Goal: Task Accomplishment & Management: Use online tool/utility

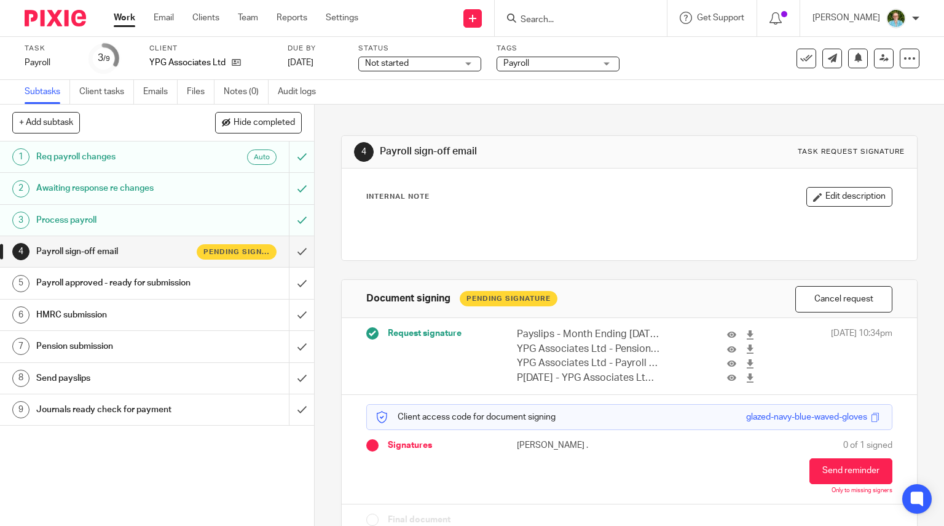
click at [561, 20] on input "Search" at bounding box center [574, 20] width 111 height 11
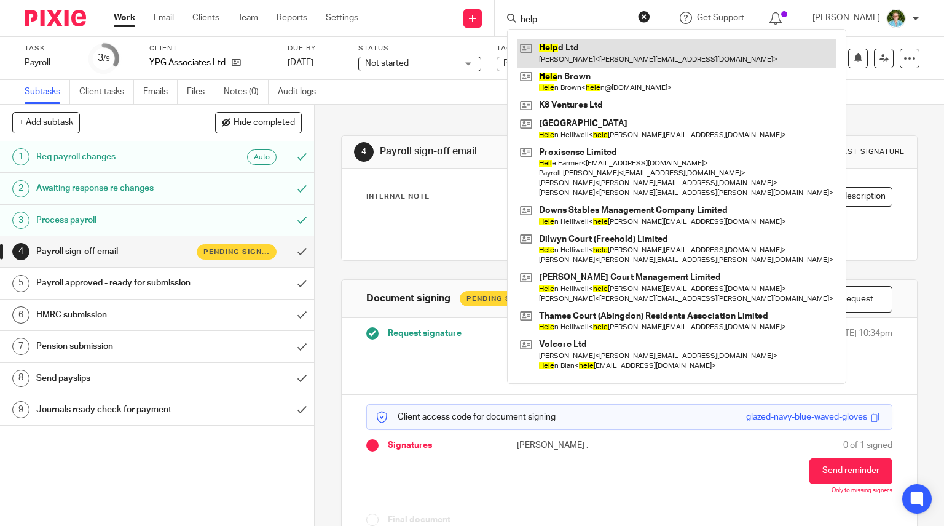
type input "help"
click at [542, 55] on link at bounding box center [677, 53] width 320 height 28
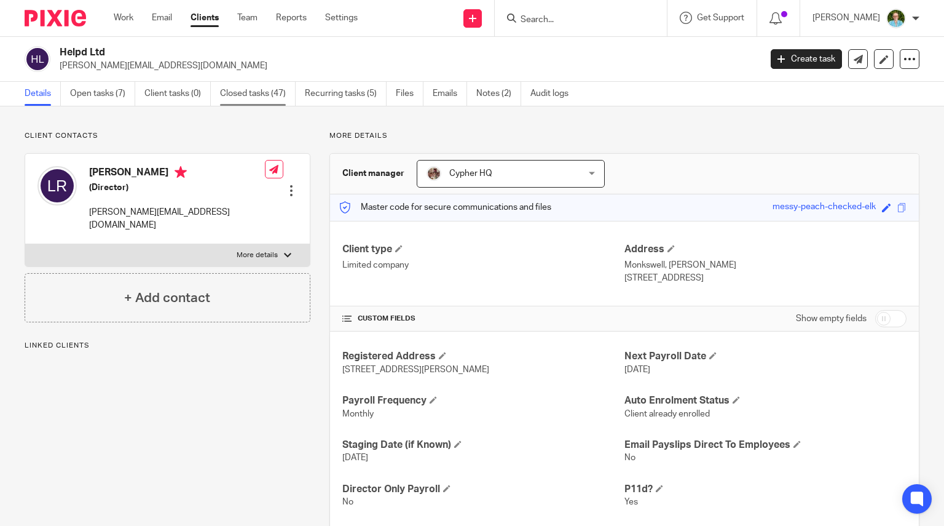
click at [250, 94] on link "Closed tasks (47)" at bounding box center [258, 94] width 76 height 24
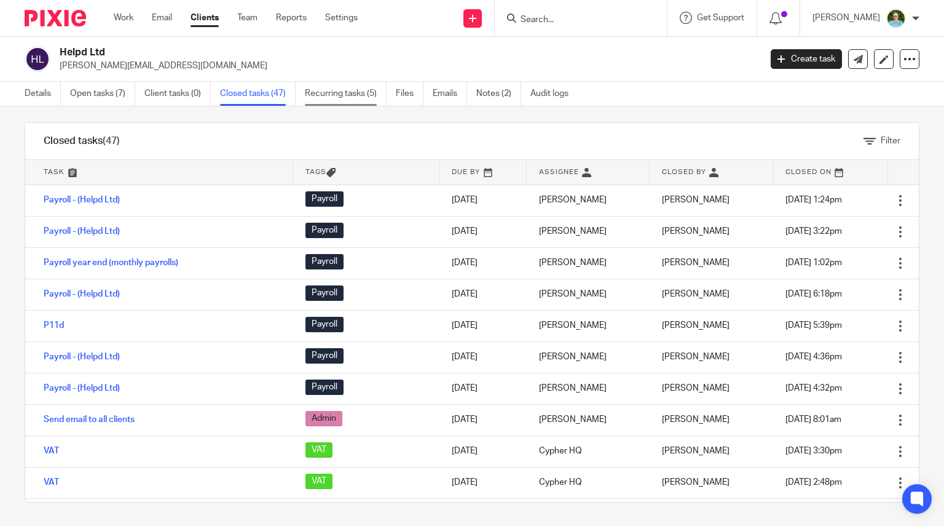
click at [355, 94] on link "Recurring tasks (5)" at bounding box center [346, 94] width 82 height 24
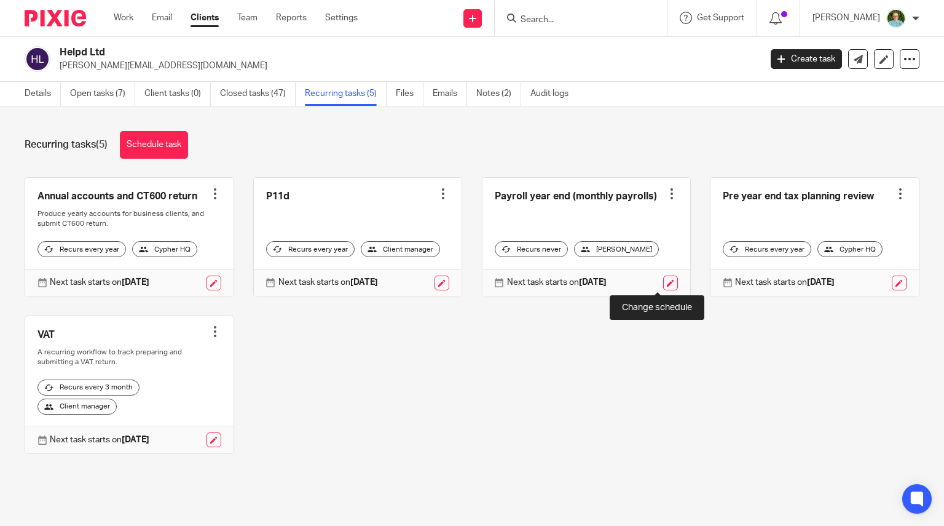
click at [663, 283] on link at bounding box center [670, 282] width 15 height 15
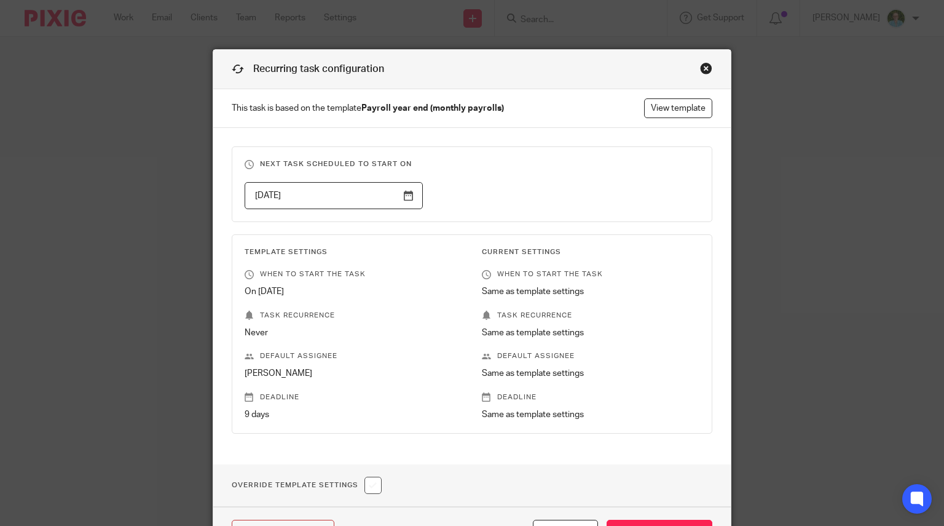
click at [118, 93] on div "Recurring task configuration This task is based on the template Payroll year en…" at bounding box center [472, 263] width 944 height 526
click at [709, 65] on div "Recurring task configuration" at bounding box center [472, 69] width 518 height 39
click at [707, 67] on div "Close this dialog window" at bounding box center [706, 68] width 12 height 12
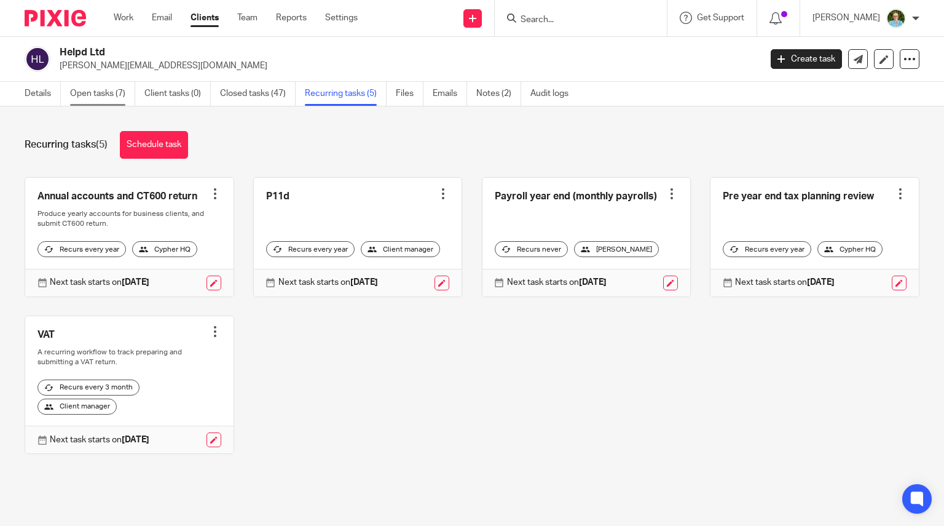
click at [103, 102] on link "Open tasks (7)" at bounding box center [102, 94] width 65 height 24
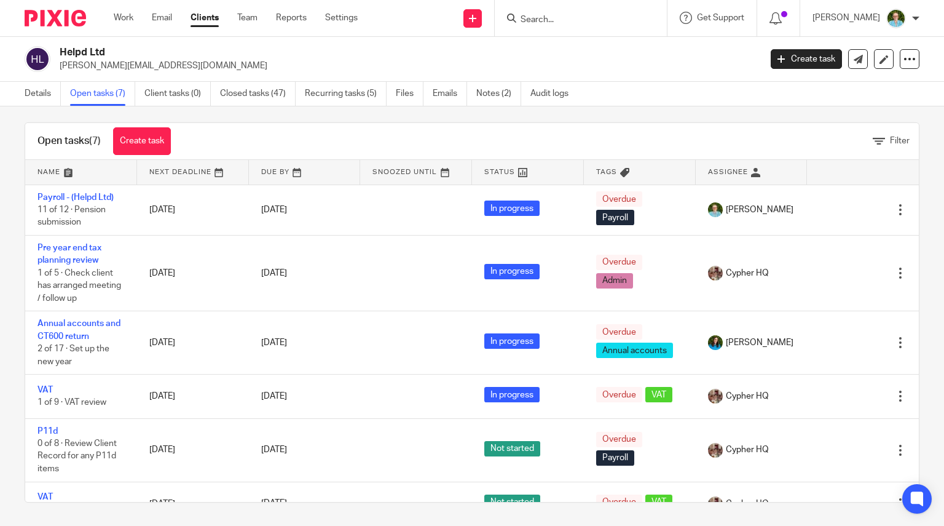
click at [57, 18] on img at bounding box center [55, 18] width 61 height 17
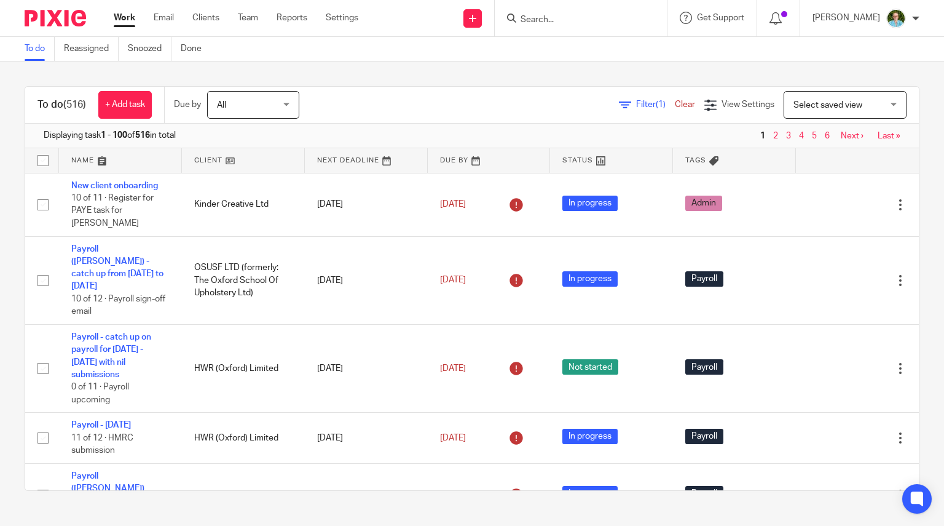
click at [580, 15] on input "Search" at bounding box center [574, 20] width 111 height 11
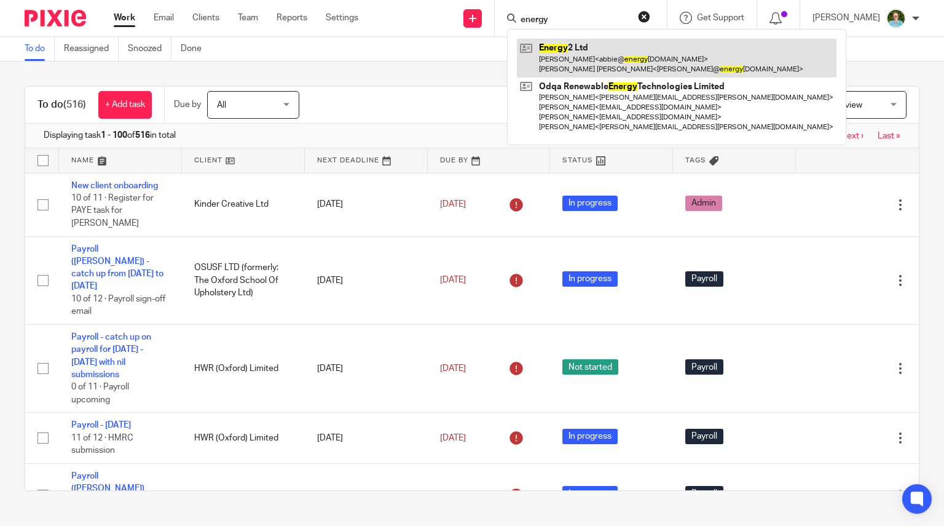
type input "energy"
click at [578, 46] on link at bounding box center [677, 58] width 320 height 38
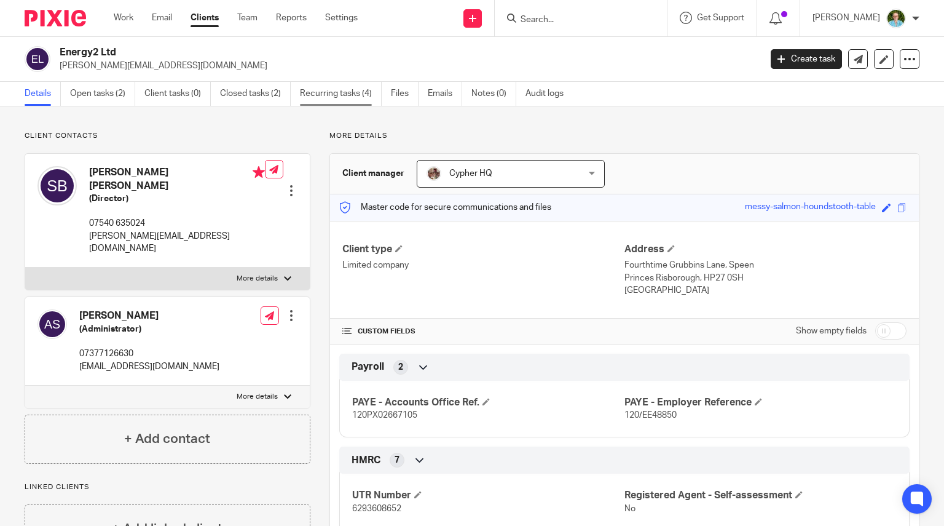
click at [335, 89] on link "Recurring tasks (4)" at bounding box center [341, 94] width 82 height 24
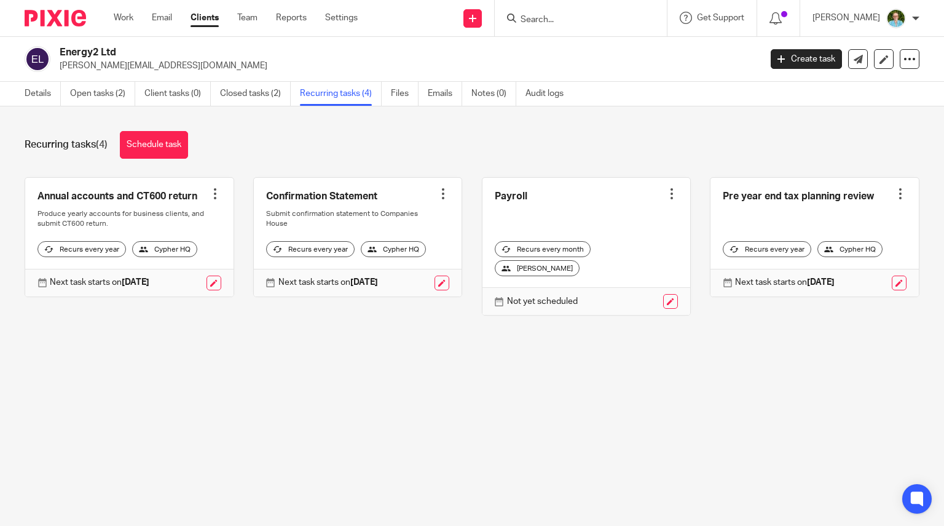
click at [664, 299] on div "Not yet scheduled" at bounding box center [586, 301] width 208 height 28
click at [663, 297] on link at bounding box center [670, 301] width 15 height 15
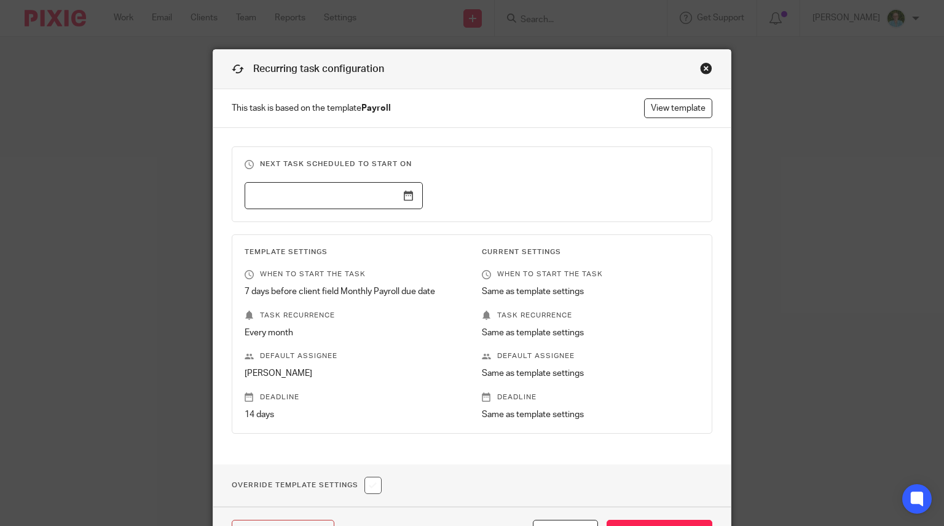
click at [373, 195] on input "text" at bounding box center [334, 196] width 178 height 28
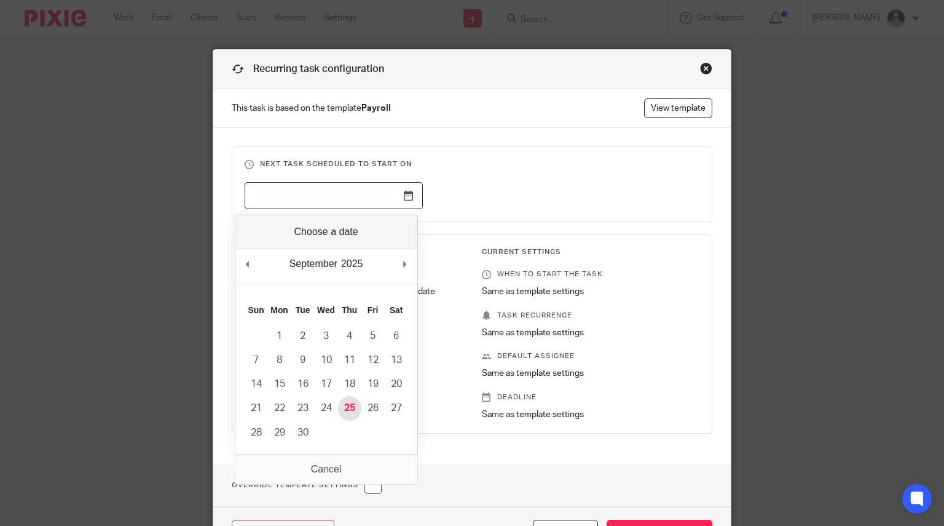
type input "[DATE]"
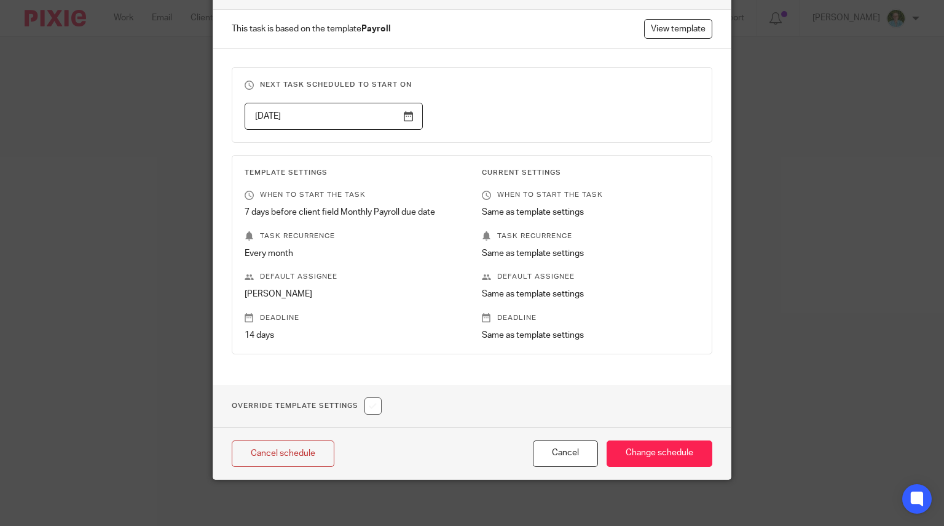
scroll to position [80, 0]
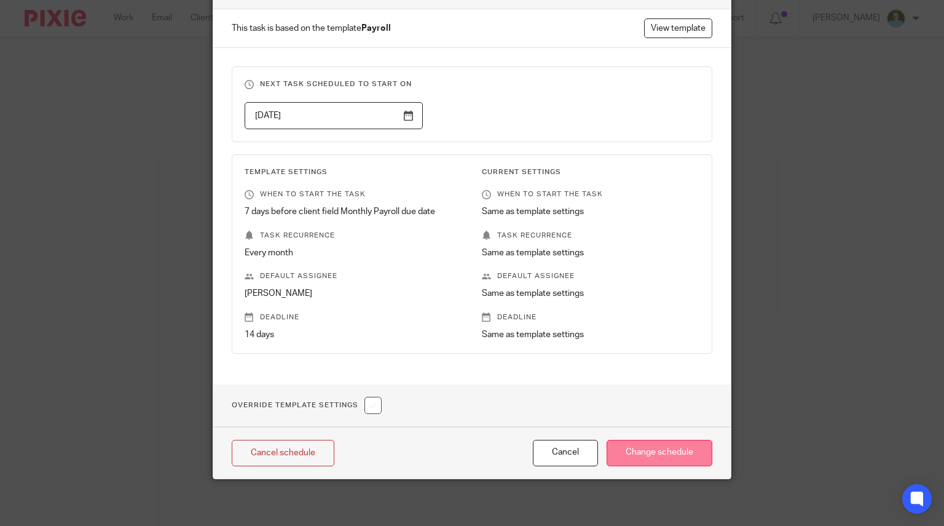
click at [666, 439] on input "Change schedule" at bounding box center [660, 452] width 106 height 26
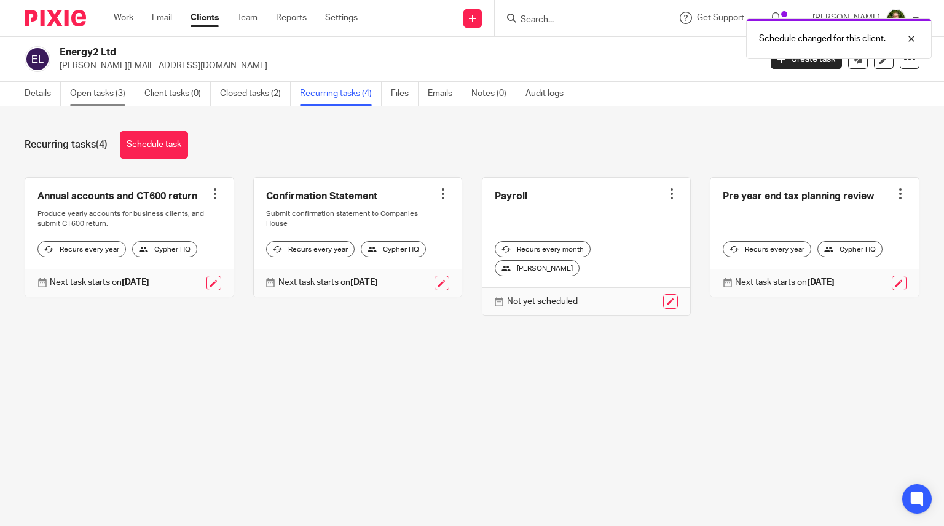
click at [85, 90] on link "Open tasks (3)" at bounding box center [102, 94] width 65 height 24
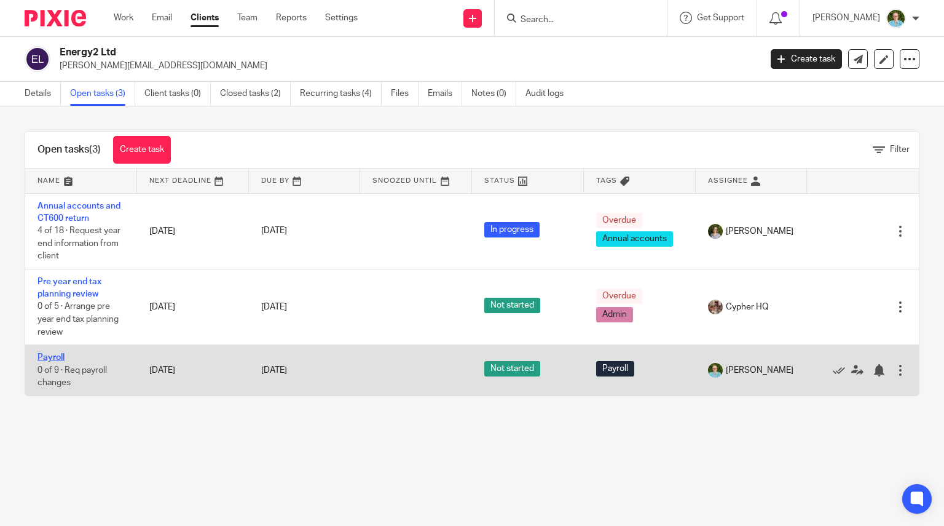
click at [58, 358] on link "Payroll" at bounding box center [50, 357] width 27 height 9
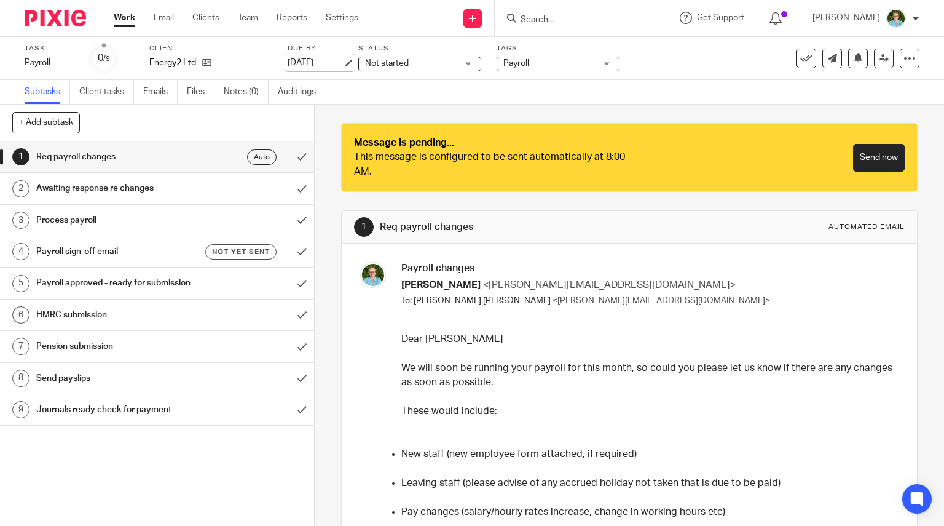
click at [315, 62] on link "8 Oct 2025" at bounding box center [315, 63] width 55 height 13
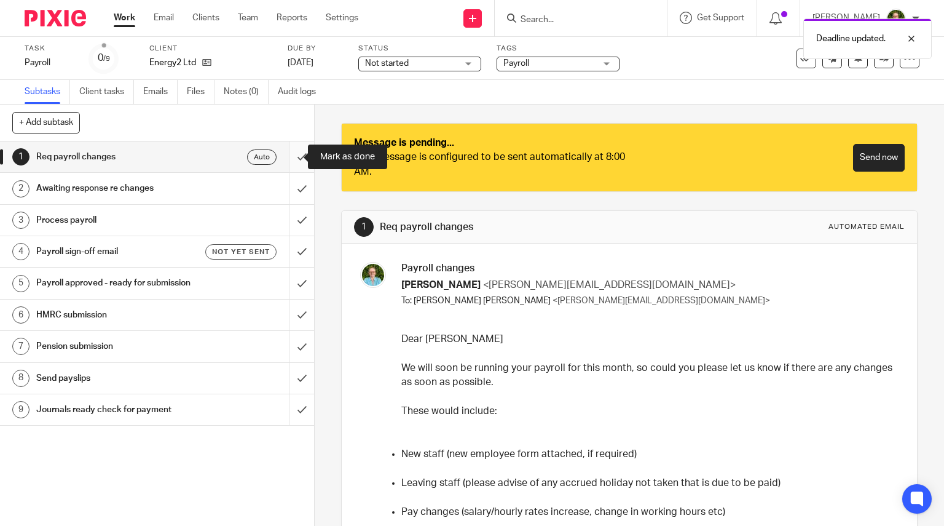
click at [297, 146] on input "submit" at bounding box center [157, 156] width 314 height 31
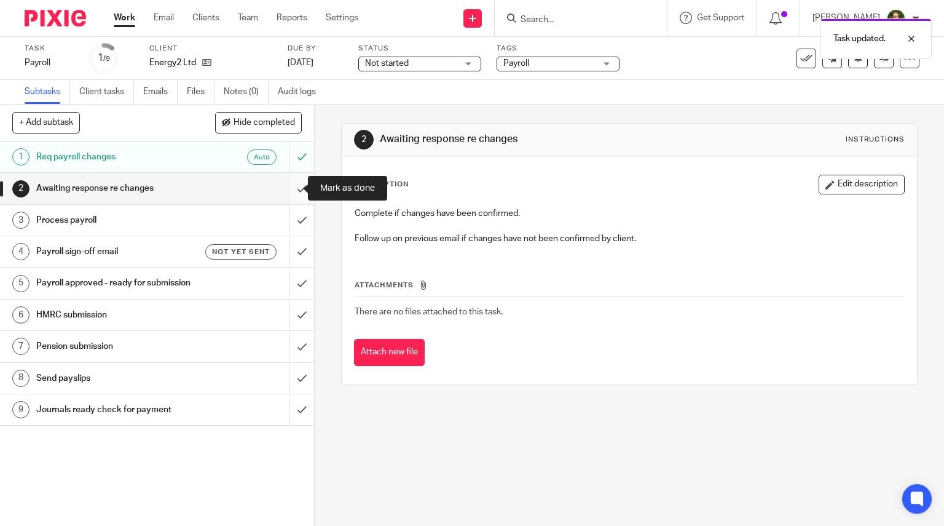
click at [289, 192] on input "submit" at bounding box center [157, 188] width 314 height 31
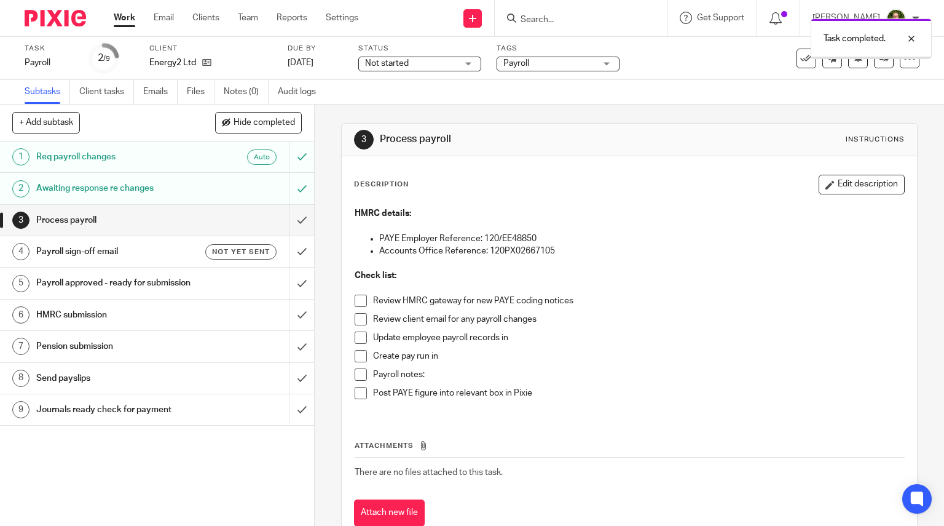
click at [358, 301] on span at bounding box center [361, 300] width 12 height 12
click at [360, 319] on span at bounding box center [361, 319] width 12 height 12
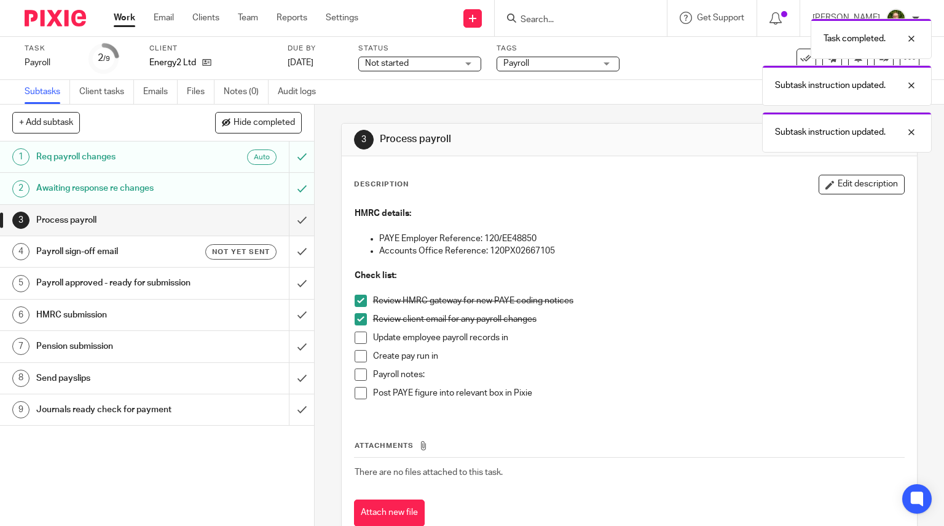
click at [356, 337] on span at bounding box center [361, 337] width 12 height 12
drag, startPoint x: 356, startPoint y: 350, endPoint x: 359, endPoint y: 372, distance: 22.3
click at [356, 350] on span at bounding box center [361, 356] width 12 height 12
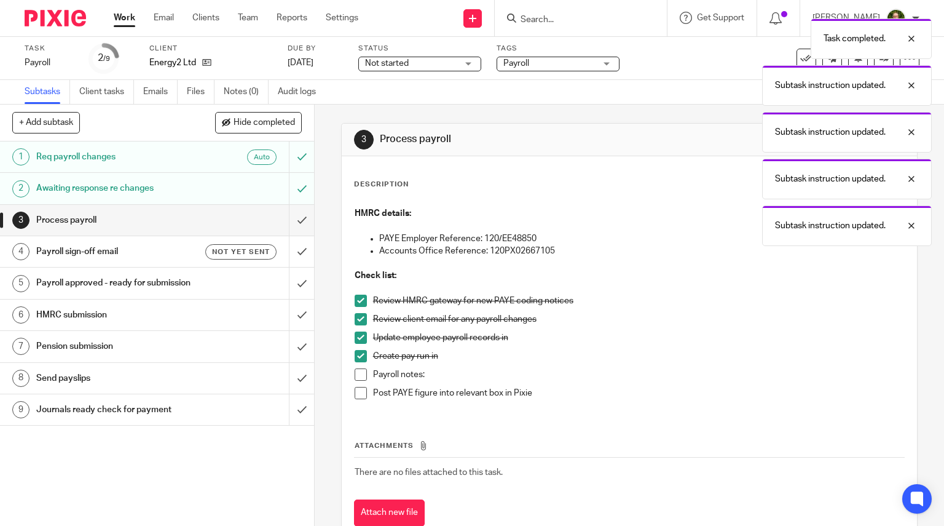
click at [359, 376] on span at bounding box center [361, 374] width 12 height 12
click at [295, 217] on input "submit" at bounding box center [157, 220] width 314 height 31
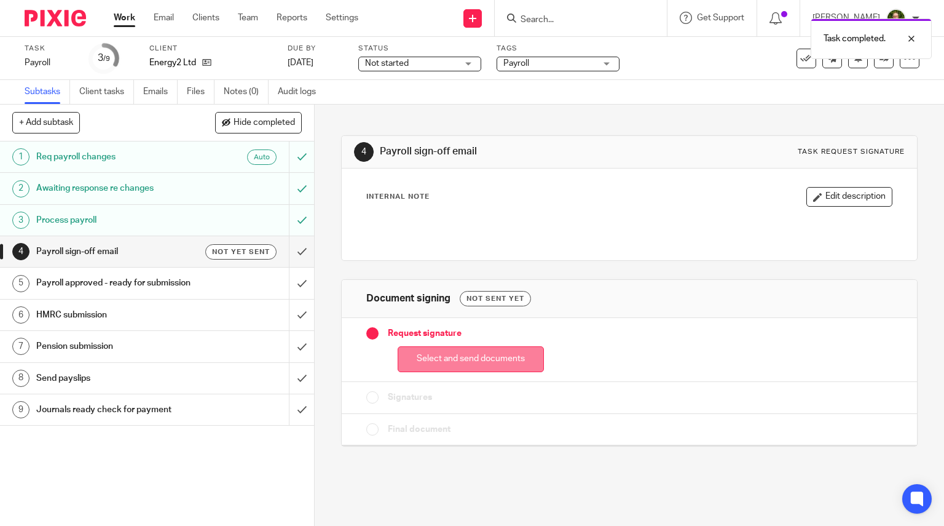
click at [413, 359] on button "Select and send documents" at bounding box center [471, 359] width 146 height 26
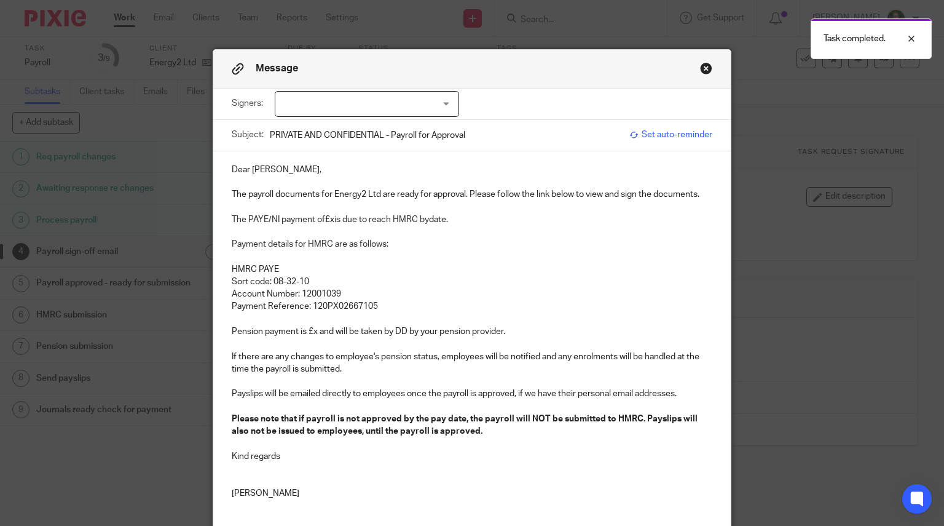
click at [329, 100] on div at bounding box center [367, 104] width 184 height 26
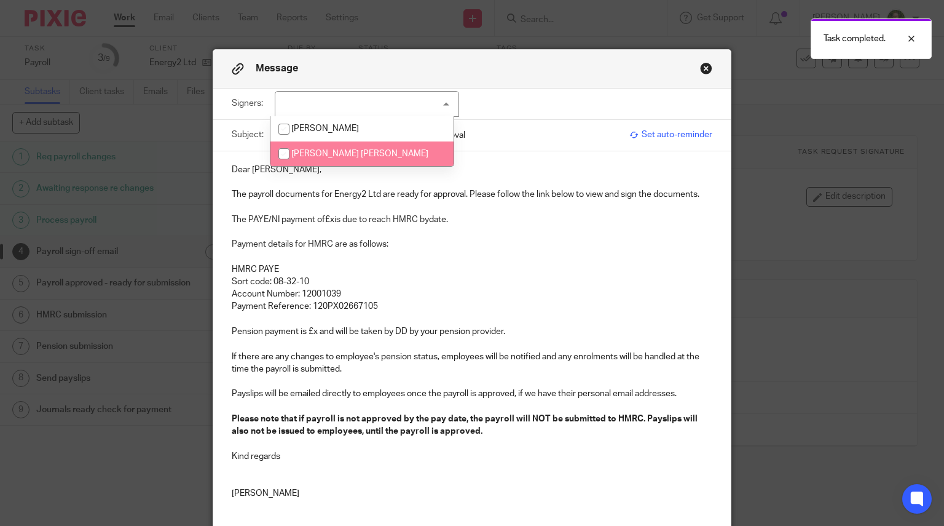
click at [329, 146] on li "Shaun Christopher Butler" at bounding box center [361, 153] width 183 height 25
checkbox input "true"
click at [293, 202] on p at bounding box center [472, 206] width 481 height 12
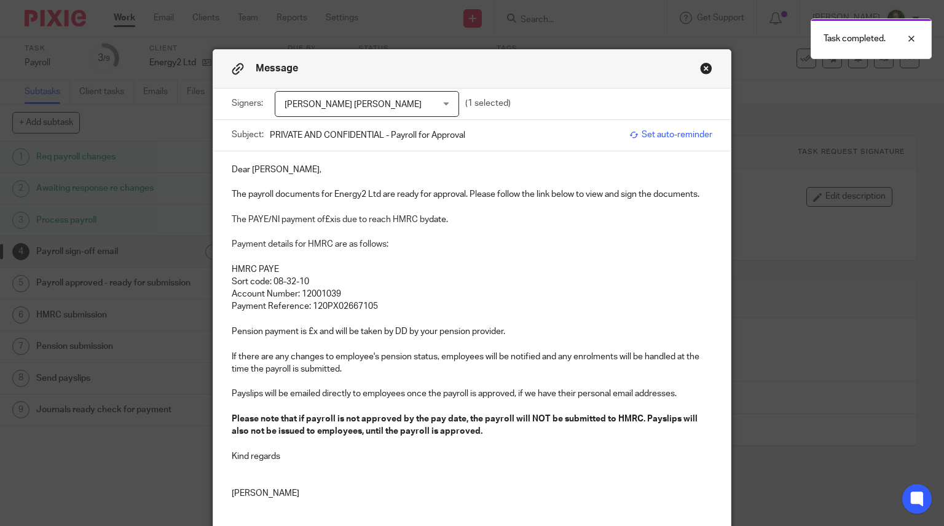
drag, startPoint x: 245, startPoint y: 189, endPoint x: 258, endPoint y: 195, distance: 14.0
click at [244, 189] on p "The payroll documents for Energy2 Ltd are ready for approval. Please follow the…" at bounding box center [472, 194] width 481 height 12
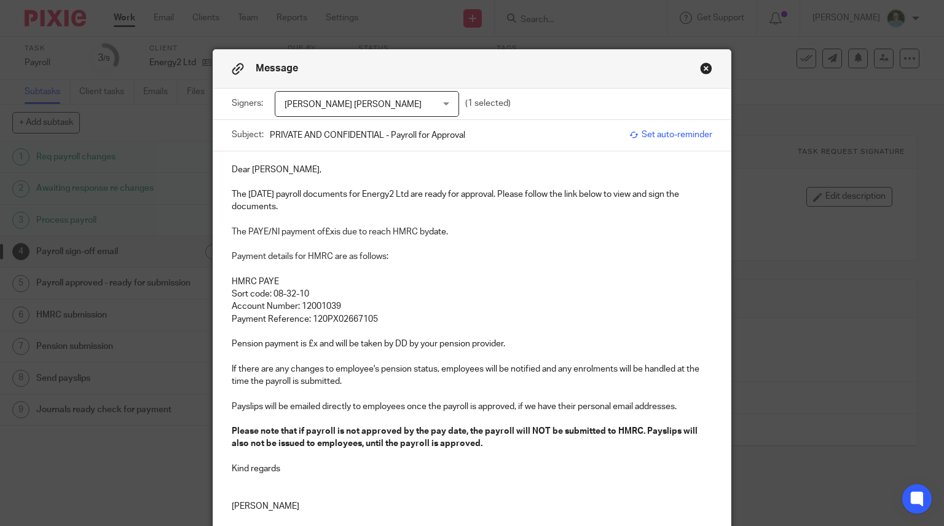
click at [224, 230] on div "Dear Shaun, The September 2025 payroll documents for Energy2 Ltd are ready for …" at bounding box center [472, 336] width 518 height 370
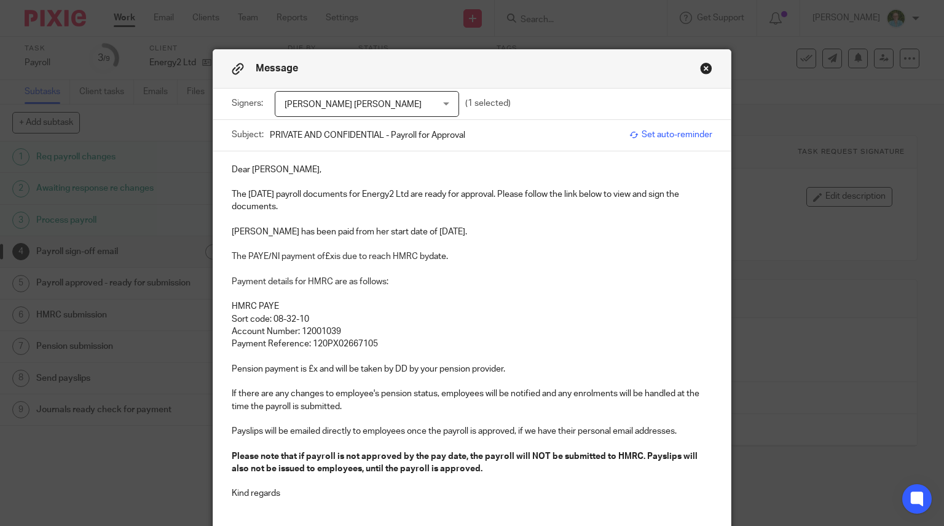
click at [252, 232] on p "Becky has been paid from her start date of 22nd September." at bounding box center [472, 232] width 481 height 12
click at [222, 233] on div "Dear Shaun, The September 2025 payroll documents for Energy2 Ltd are ready for …" at bounding box center [472, 348] width 518 height 395
click at [527, 233] on p "Please note Becky Arber has been paid from her start date of 22nd September." at bounding box center [472, 232] width 481 height 12
click at [347, 268] on p at bounding box center [472, 269] width 481 height 12
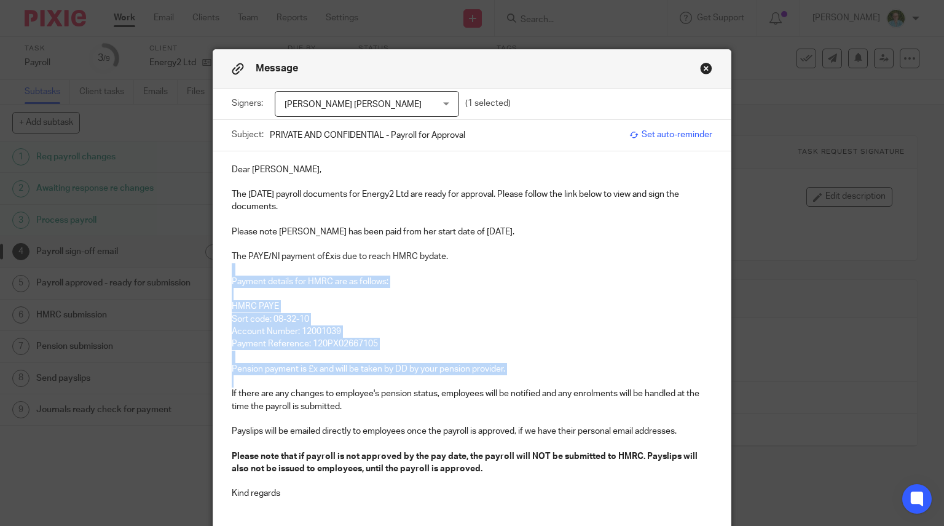
drag, startPoint x: 436, startPoint y: 366, endPoint x: 187, endPoint y: 269, distance: 267.8
click at [189, 272] on div "Message Signers: Shaun Christopher Butler Abbie Sullivan-Webb Shaun Christopher…" at bounding box center [472, 263] width 944 height 526
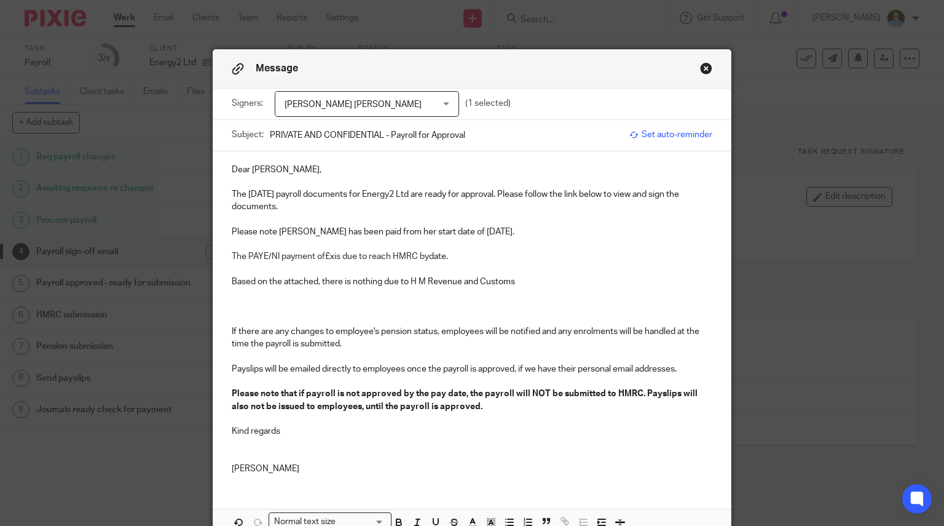
click at [522, 278] on p "Based on the attached, there is nothing due to H M Revenue and Customs" at bounding box center [472, 281] width 481 height 12
click at [380, 226] on p "Please note Becky Arber has been paid from her start date of 22nd September." at bounding box center [472, 232] width 481 height 12
click at [553, 260] on p "The PAYE/NI payment of £x is due to reach HMRC by date." at bounding box center [472, 256] width 481 height 12
drag, startPoint x: 460, startPoint y: 262, endPoint x: 170, endPoint y: 256, distance: 290.8
click at [170, 256] on div "Message Signers: Shaun Christopher Butler Abbie Sullivan-Webb Shaun Christopher…" at bounding box center [472, 263] width 944 height 526
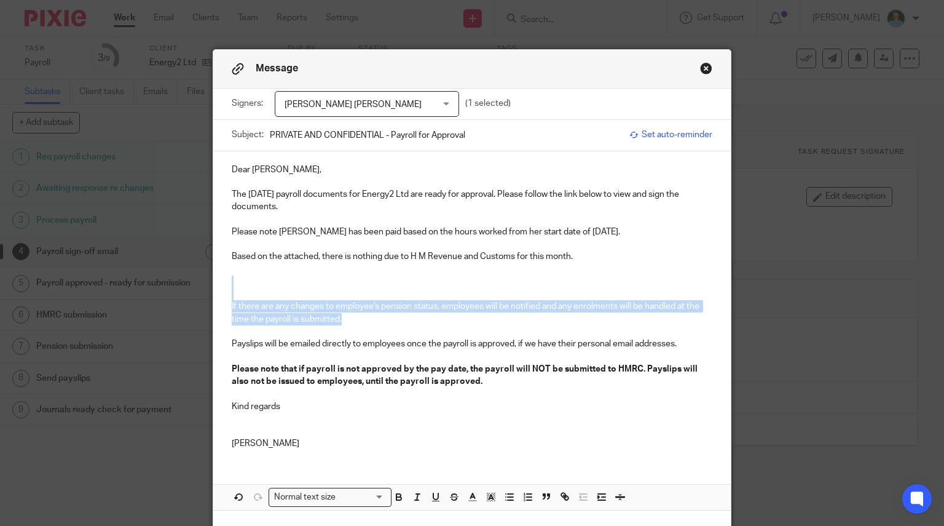
drag, startPoint x: 355, startPoint y: 318, endPoint x: 213, endPoint y: 278, distance: 147.1
click at [213, 278] on div "Dear Shaun, The September 2025 payroll documents for Energy2 Ltd are ready for …" at bounding box center [472, 305] width 518 height 308
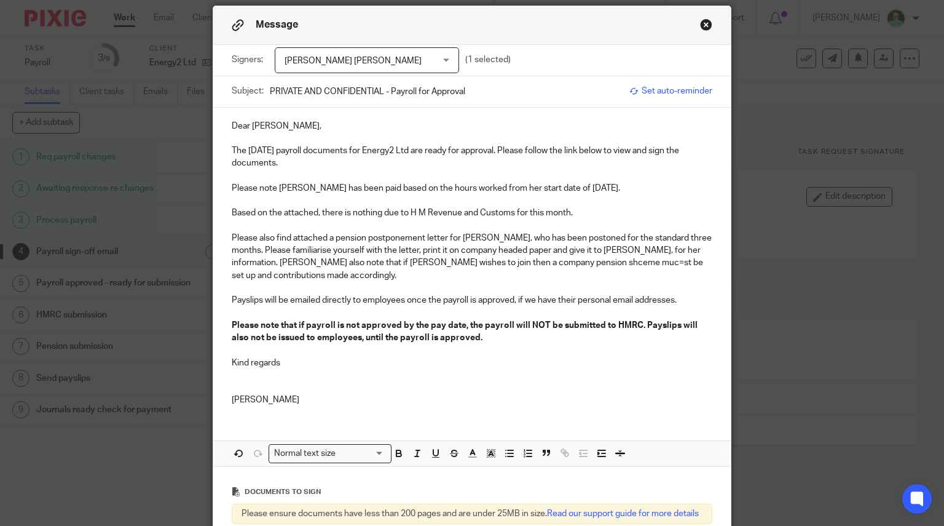
scroll to position [61, 0]
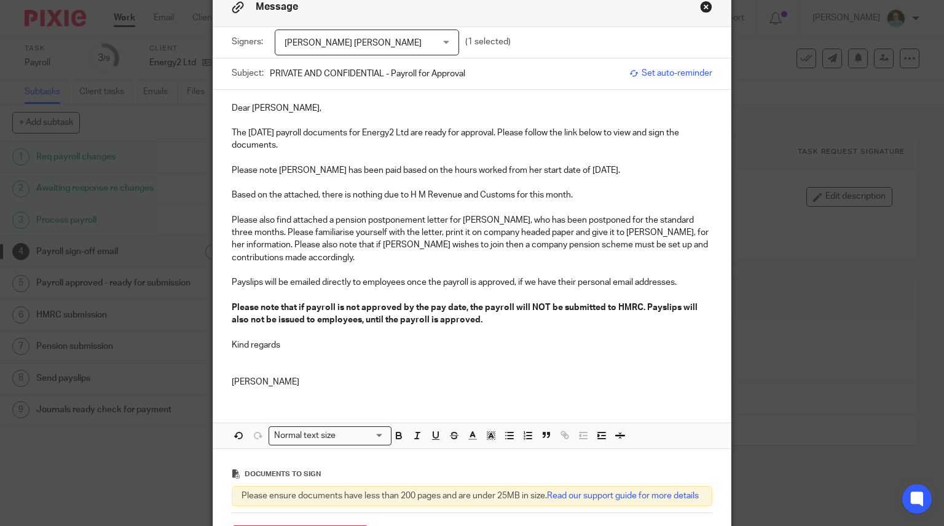
click at [326, 283] on p "Payslips will be emailed directly to employees once the payroll is approved, if…" at bounding box center [472, 282] width 481 height 12
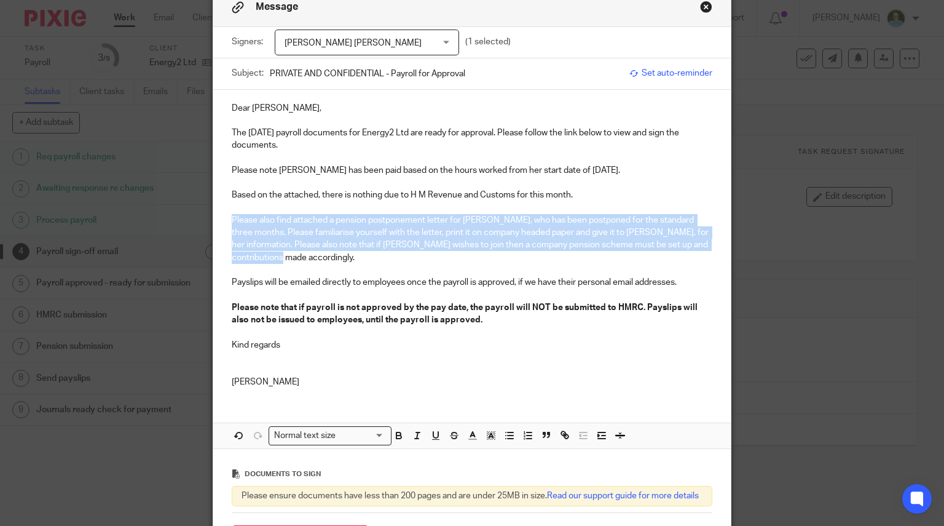
drag, startPoint x: 282, startPoint y: 253, endPoint x: 216, endPoint y: 223, distance: 72.1
click at [216, 223] on div "Dear Shaun, The September 2025 payroll documents for Energy2 Ltd are ready for …" at bounding box center [472, 244] width 518 height 308
click at [396, 432] on icon "button" at bounding box center [398, 433] width 4 height 3
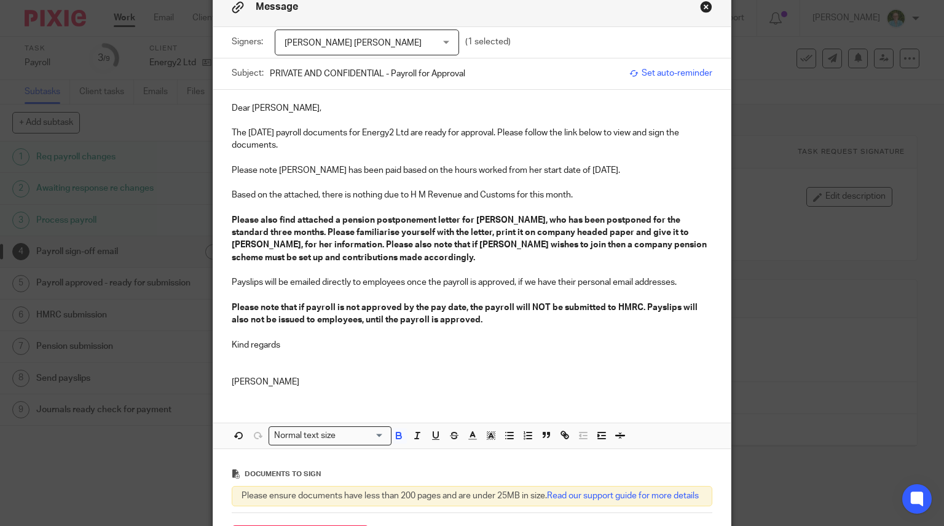
click at [341, 319] on strong "Please note that if payroll is not approved by the pay date, the payroll will N…" at bounding box center [466, 313] width 468 height 21
click at [323, 332] on p at bounding box center [472, 332] width 481 height 12
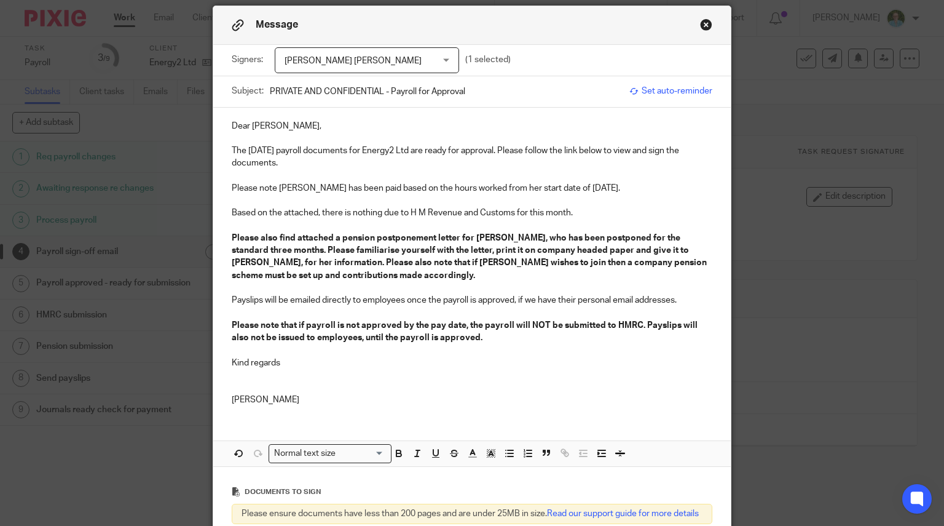
scroll to position [0, 0]
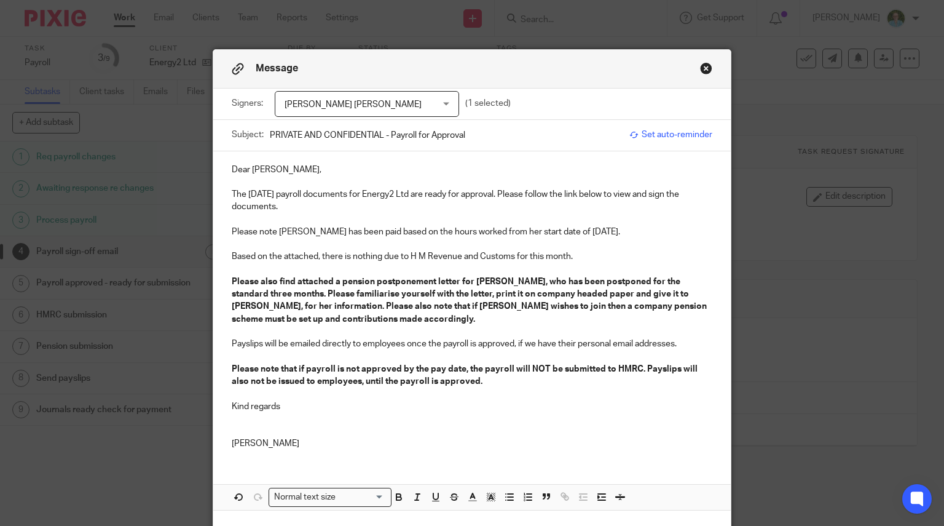
click at [286, 186] on p at bounding box center [472, 182] width 481 height 12
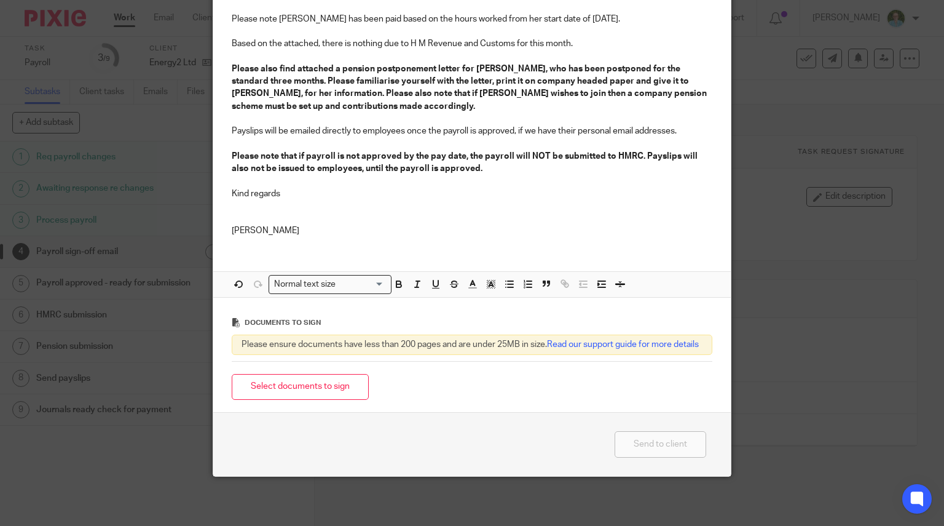
scroll to position [222, 0]
click at [329, 388] on button "Select documents to sign" at bounding box center [300, 387] width 137 height 26
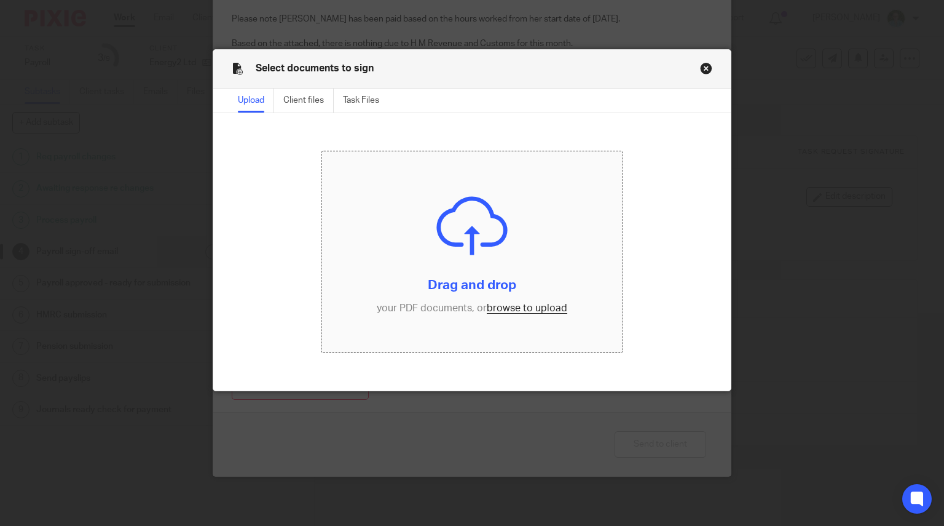
click at [452, 250] on input "file" at bounding box center [471, 251] width 301 height 201
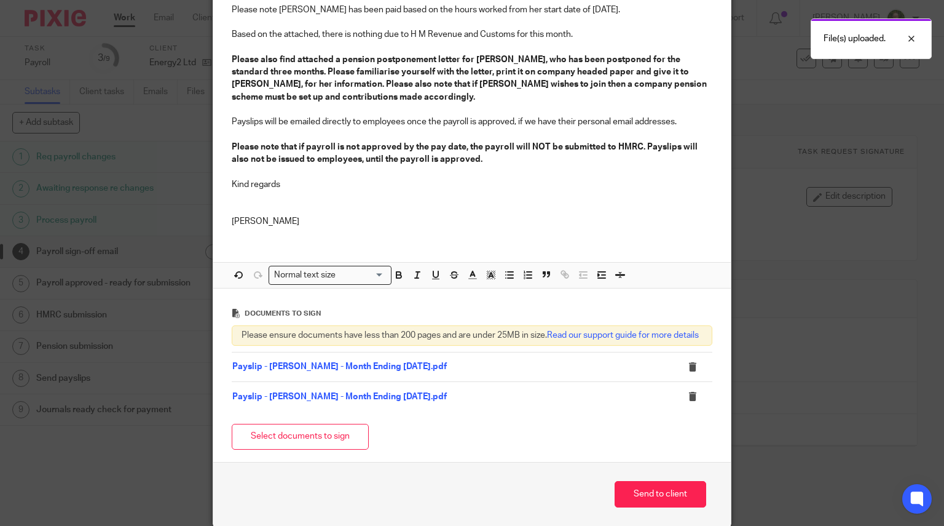
click at [302, 446] on button "Select documents to sign" at bounding box center [300, 436] width 137 height 26
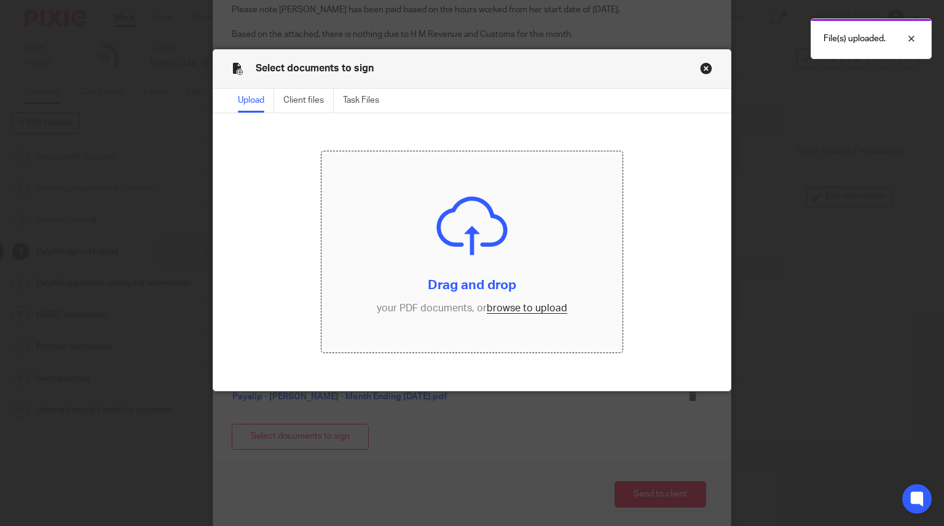
click at [500, 239] on input "file" at bounding box center [471, 251] width 301 height 201
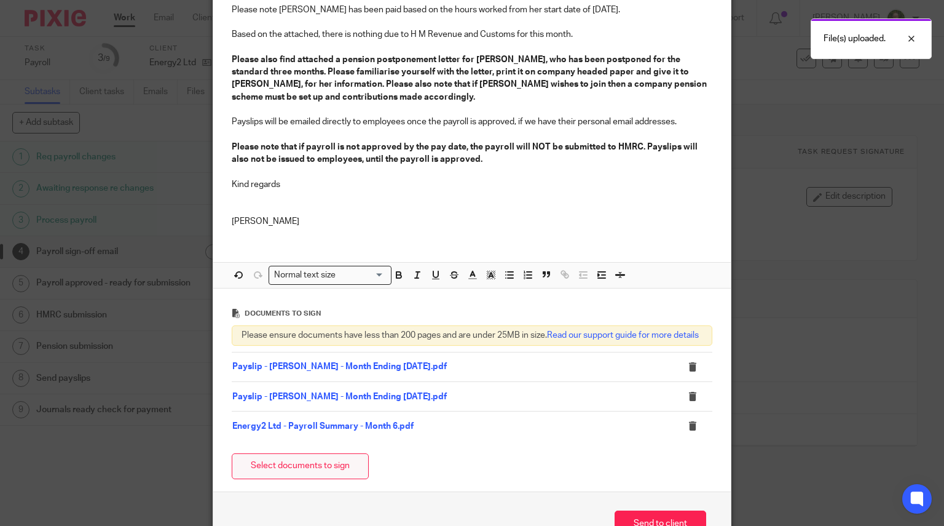
click at [334, 479] on button "Select documents to sign" at bounding box center [300, 466] width 137 height 26
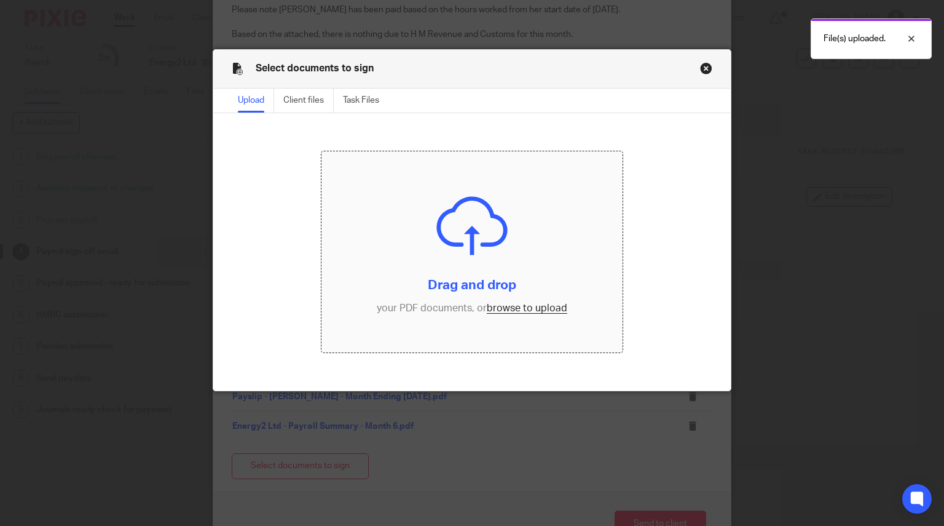
click at [447, 266] on input "file" at bounding box center [471, 251] width 301 height 201
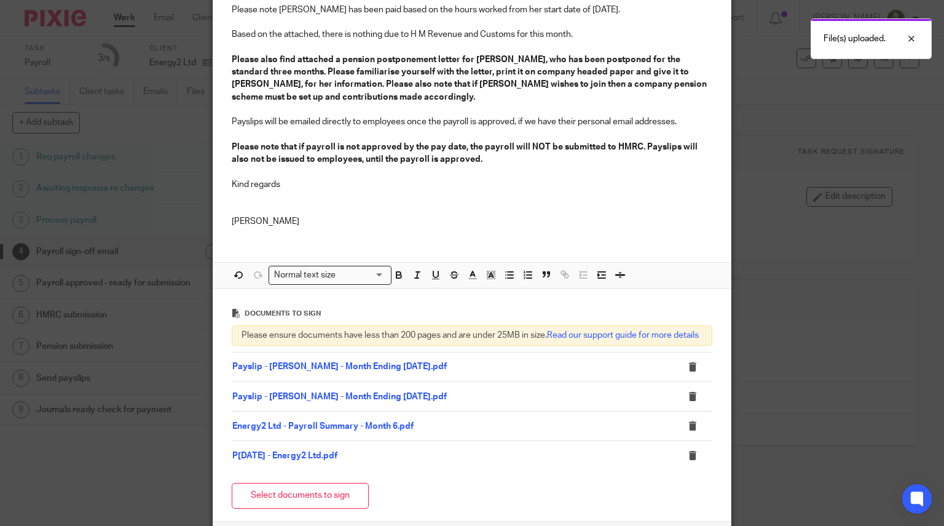
drag, startPoint x: 270, startPoint y: 496, endPoint x: 282, endPoint y: 482, distance: 17.9
click at [270, 496] on button "Select documents to sign" at bounding box center [300, 495] width 137 height 26
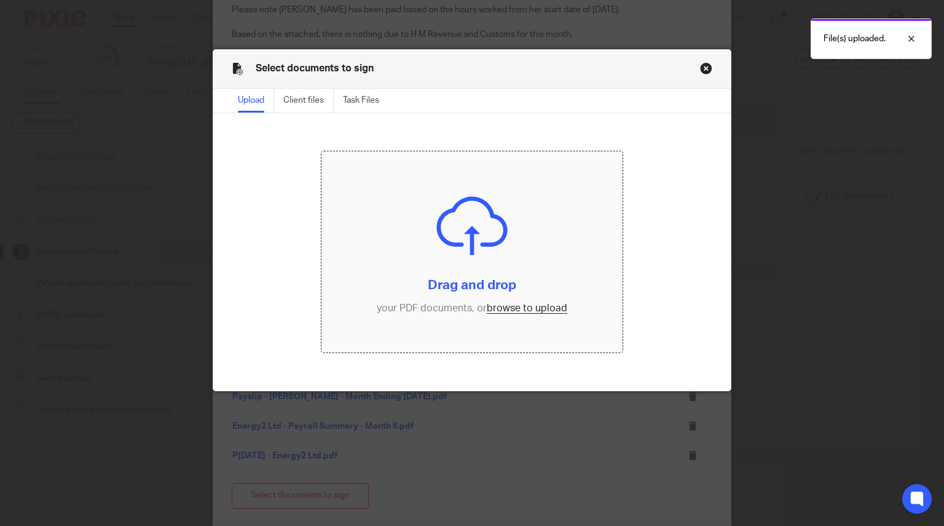
click at [472, 194] on input "file" at bounding box center [471, 251] width 301 height 201
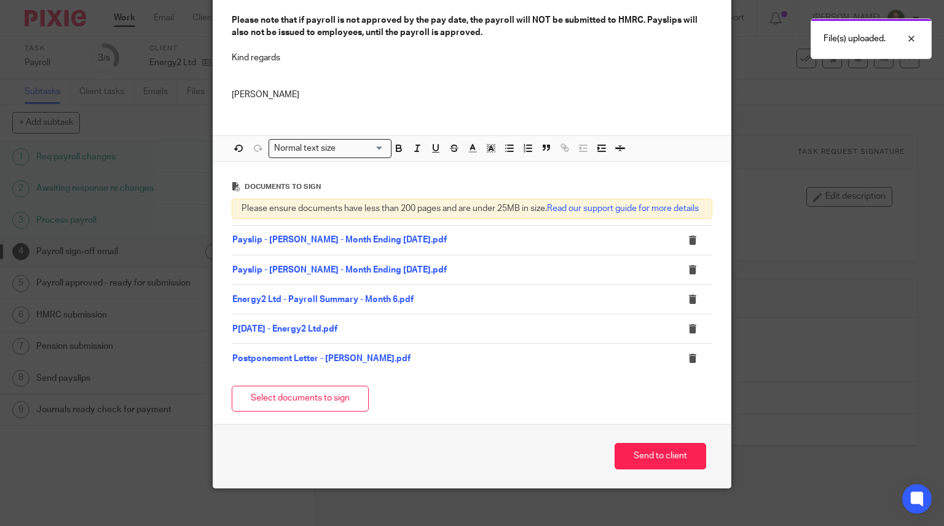
scroll to position [369, 0]
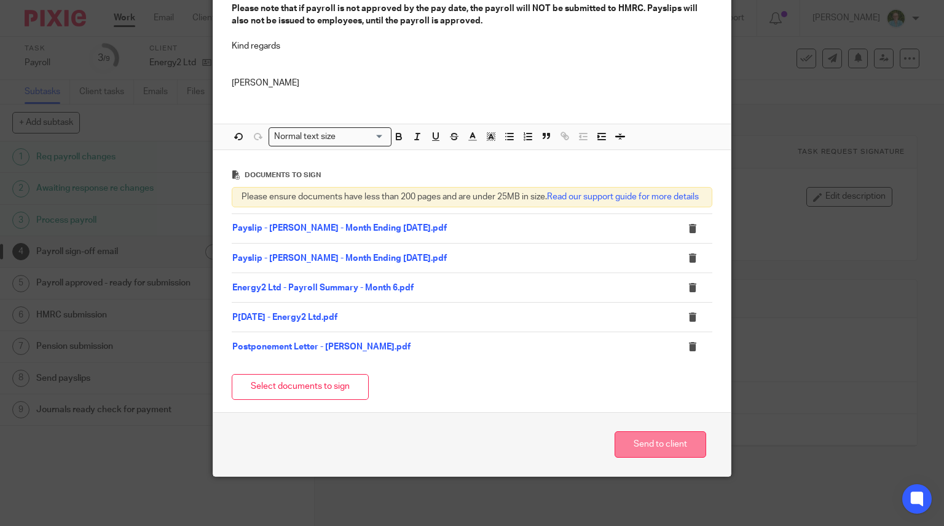
click at [658, 444] on button "Send to client" at bounding box center [661, 444] width 92 height 26
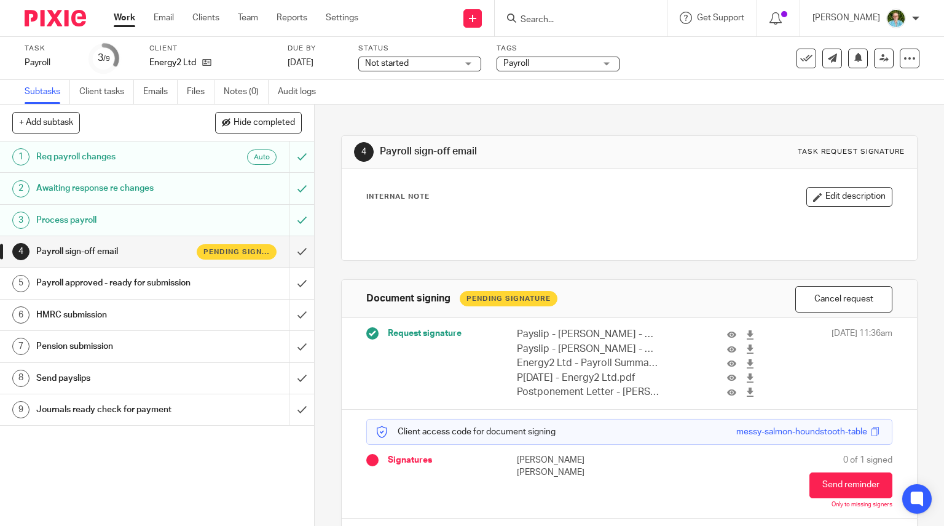
click at [68, 19] on img at bounding box center [55, 18] width 61 height 17
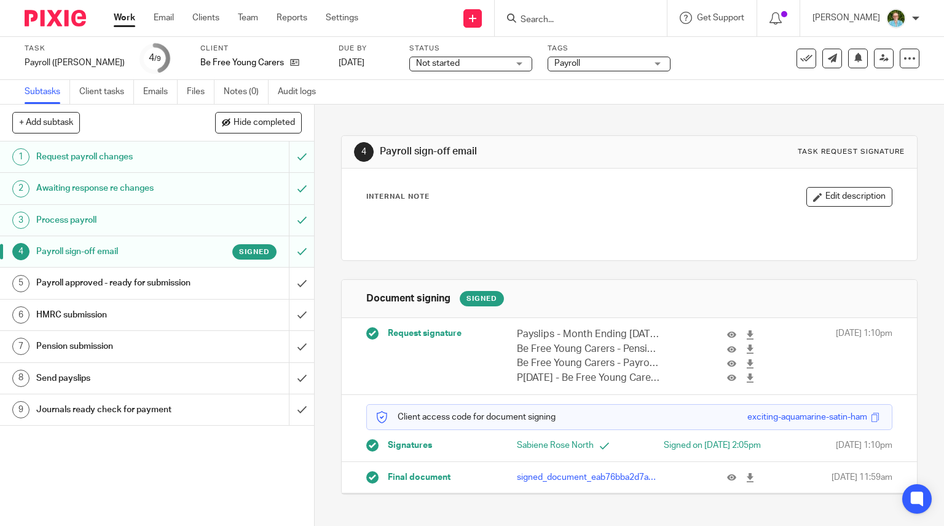
click at [165, 258] on h1 "Payroll sign-off email" at bounding box center [116, 251] width 160 height 18
